Goal: Task Accomplishment & Management: Manage account settings

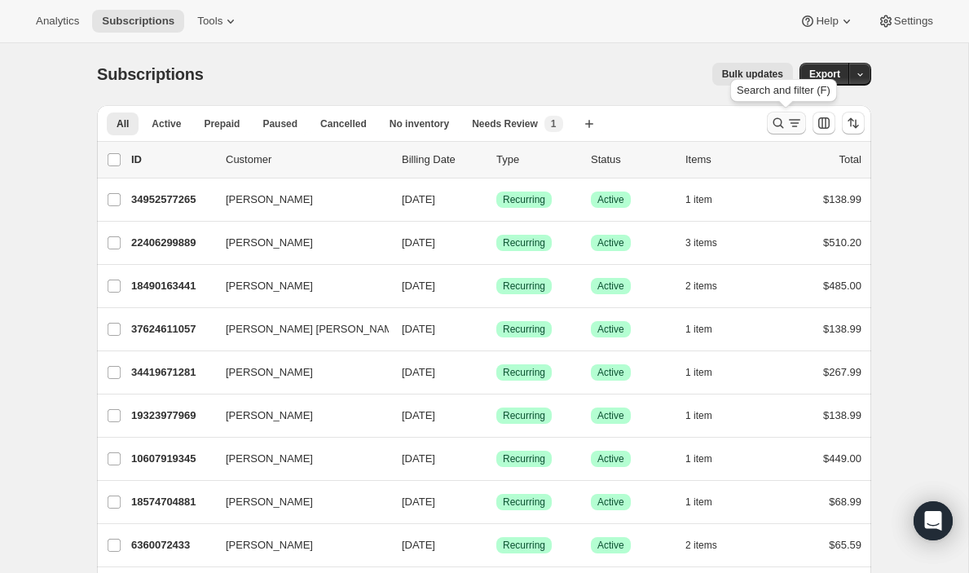
click at [776, 120] on icon "Search and filter results" at bounding box center [778, 123] width 16 height 16
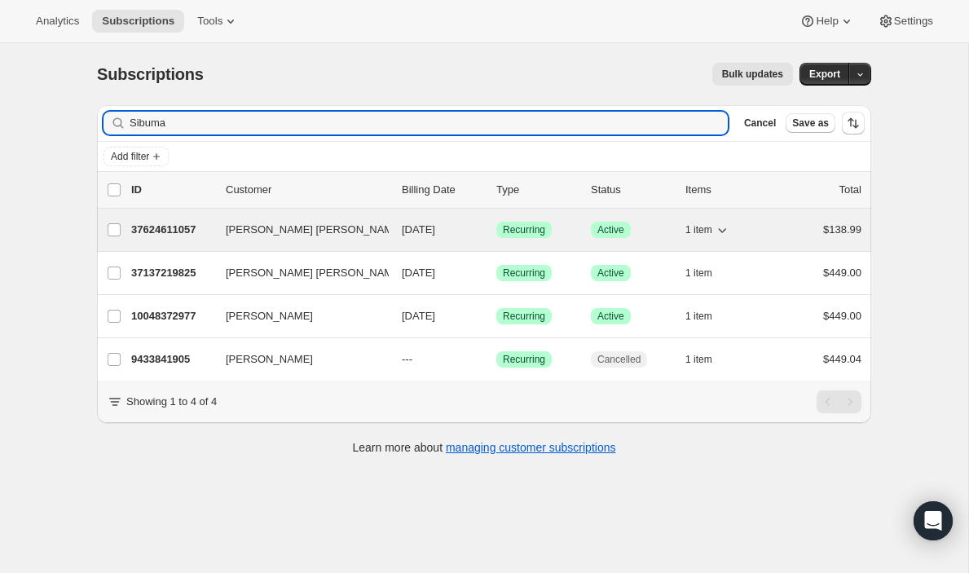
type input "Sibuma"
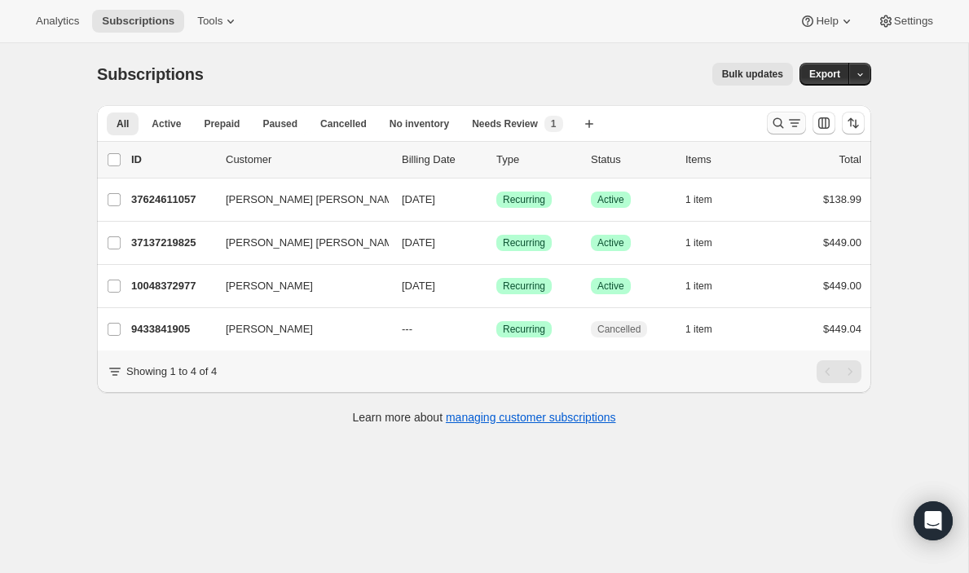
click at [776, 121] on icon "Search and filter results" at bounding box center [778, 123] width 16 height 16
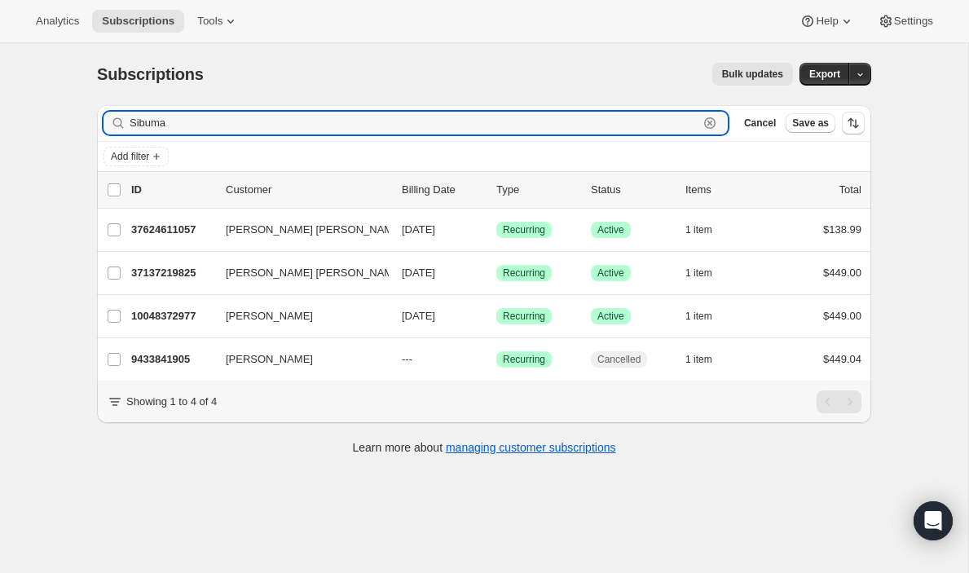
drag, startPoint x: 205, startPoint y: 124, endPoint x: 111, endPoint y: 119, distance: 94.6
click at [111, 119] on div "Sibuma Clear" at bounding box center [415, 123] width 624 height 23
paste input "Garci"
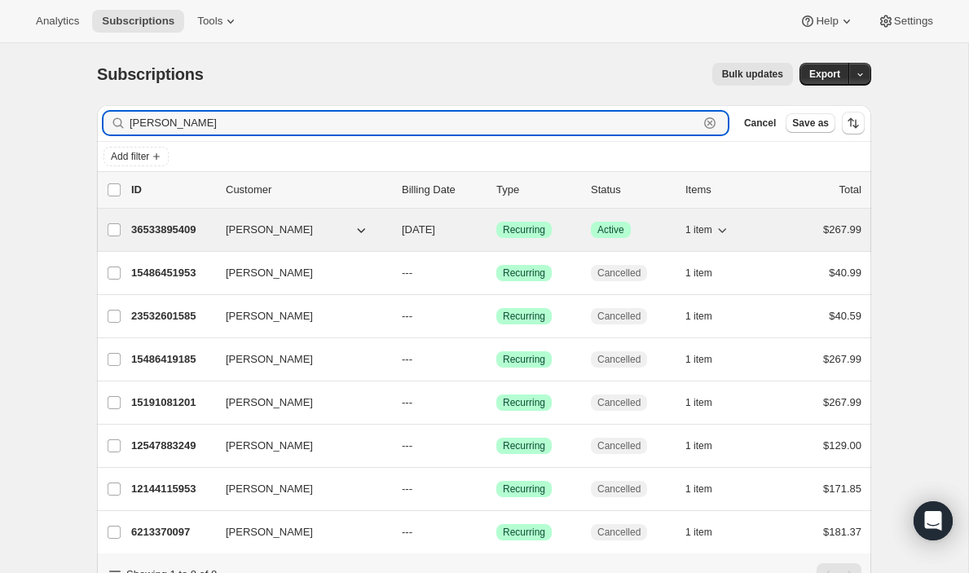
type input "[PERSON_NAME]"
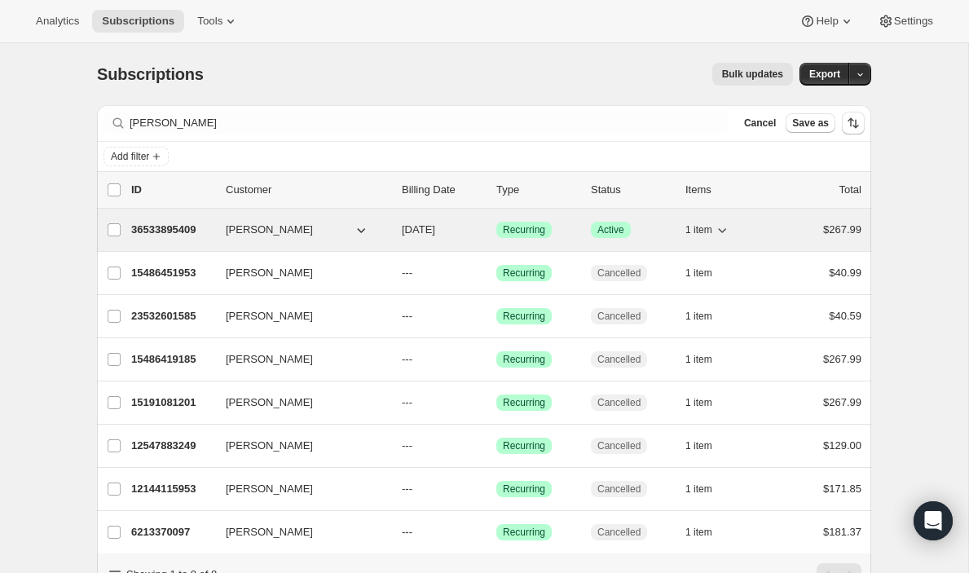
click at [193, 226] on p "36533895409" at bounding box center [171, 230] width 81 height 16
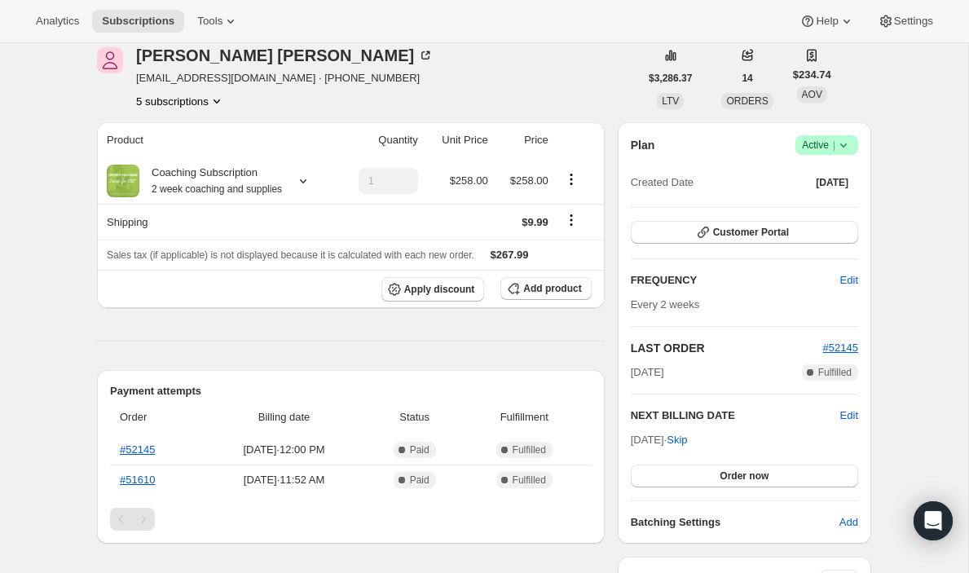
scroll to position [70, 0]
